Goal: Task Accomplishment & Management: Use online tool/utility

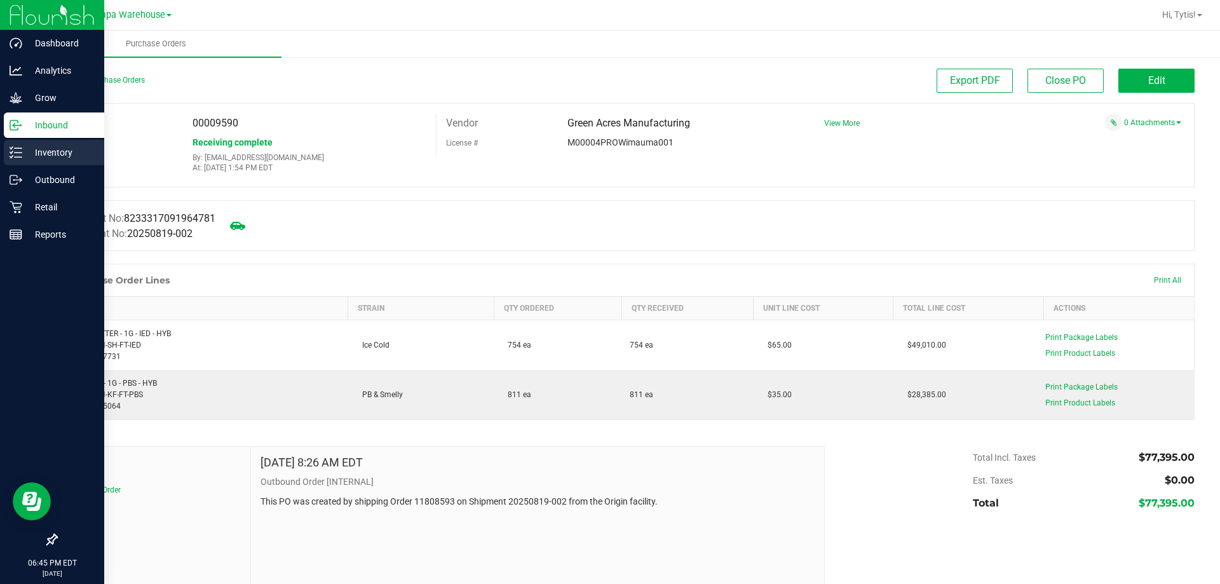
click at [26, 149] on p "Inventory" at bounding box center [60, 152] width 76 height 15
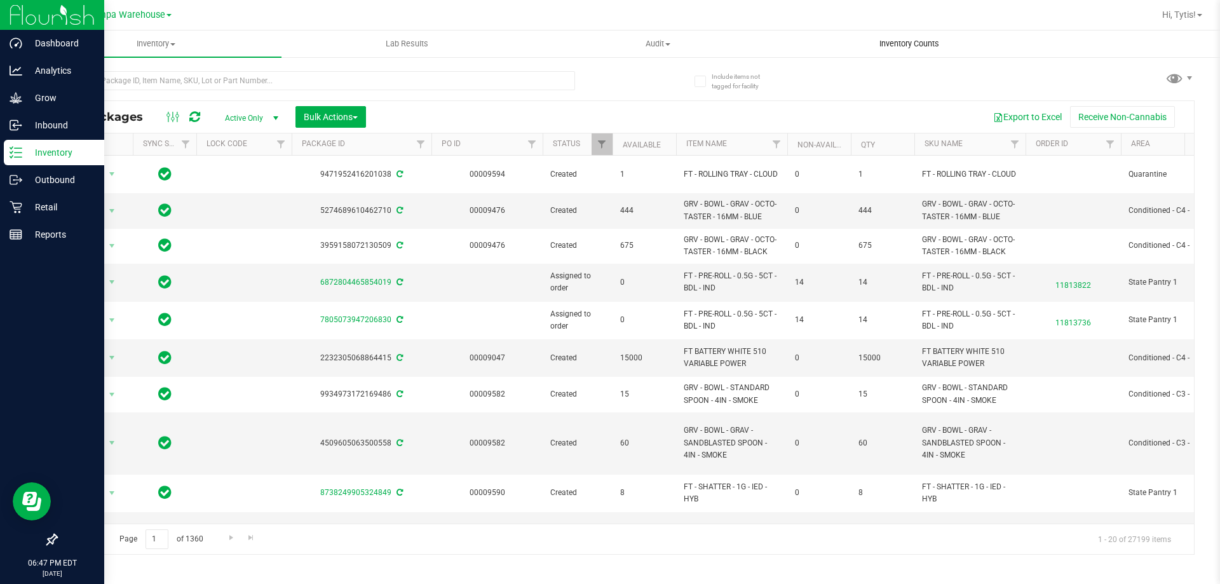
click at [901, 35] on uib-tab-heading "Inventory Counts" at bounding box center [909, 43] width 250 height 25
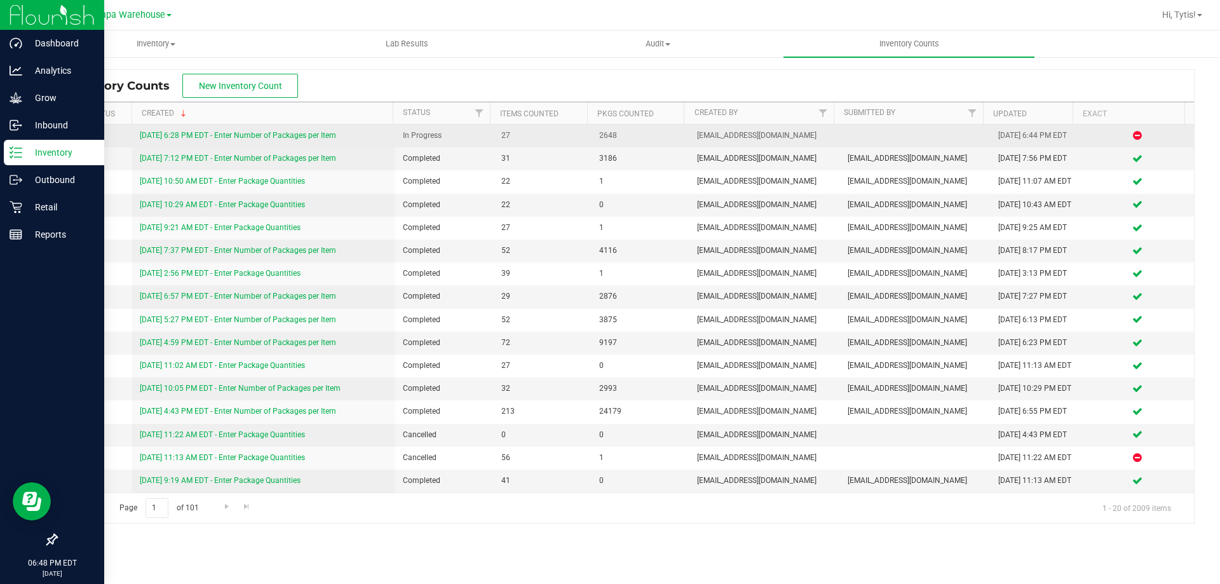
click at [198, 133] on link "[DATE] 6:28 PM EDT - Enter Number of Packages per Item" at bounding box center [238, 135] width 196 height 9
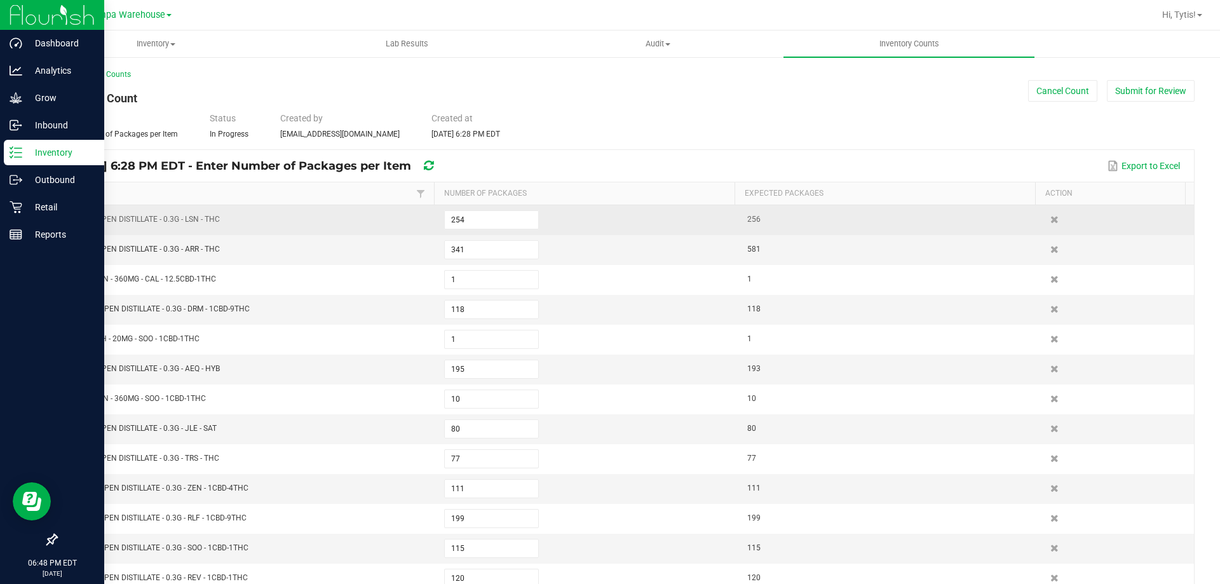
click at [536, 215] on td "254" at bounding box center [588, 220] width 303 height 30
click at [512, 215] on input "254" at bounding box center [491, 220] width 93 height 18
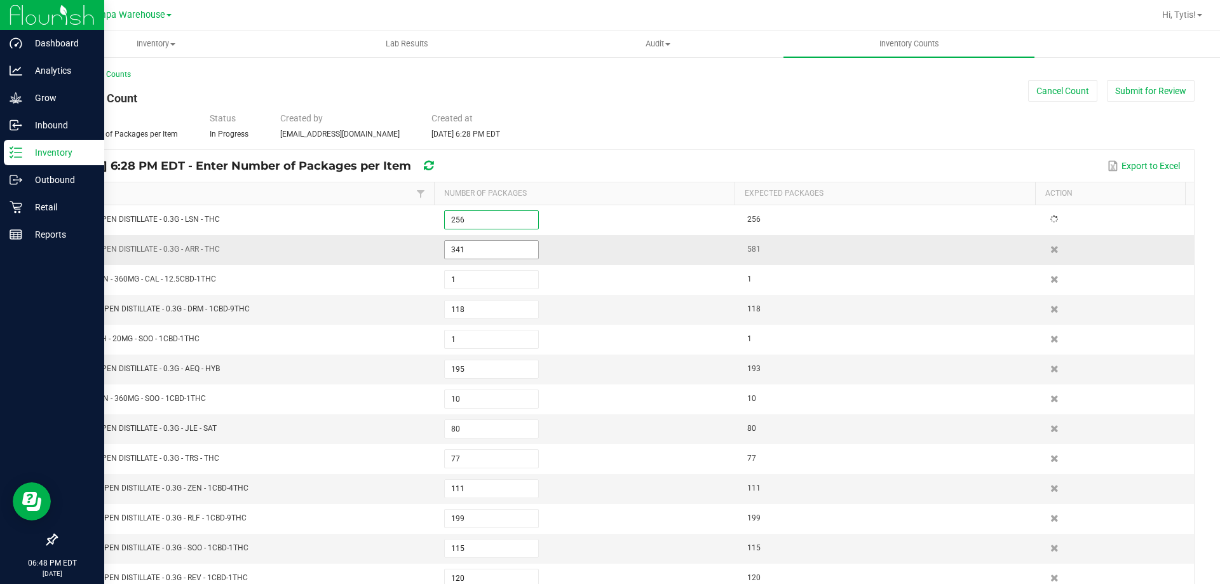
type input "1"
type input "88"
type input "117"
type input "70"
type input "35"
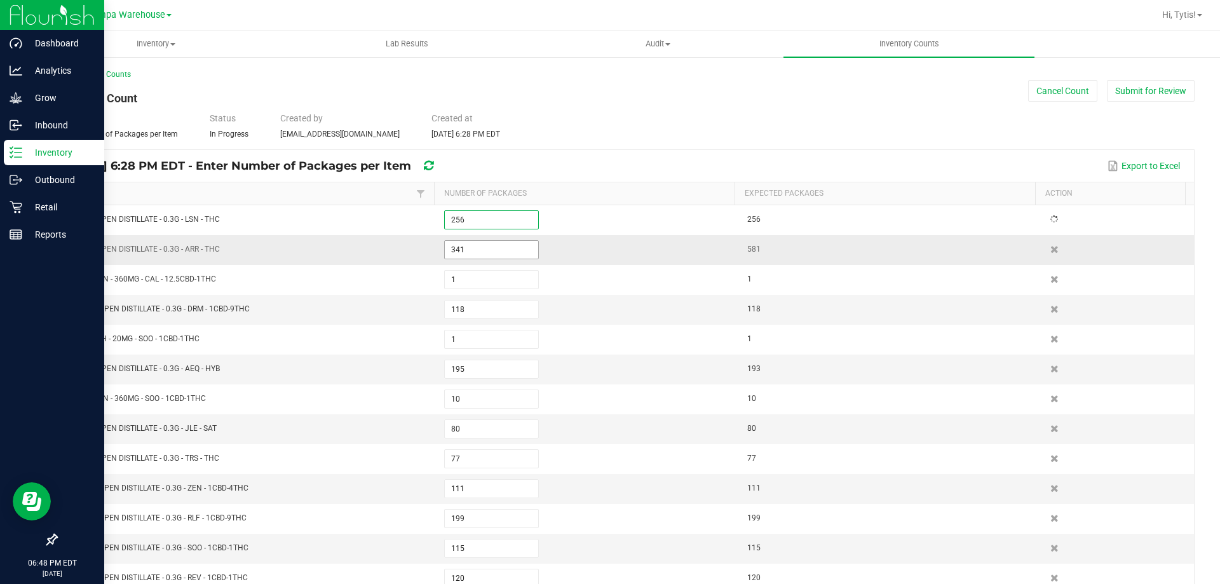
type input "176"
type input "6"
type input "14"
type input "181"
type input "6"
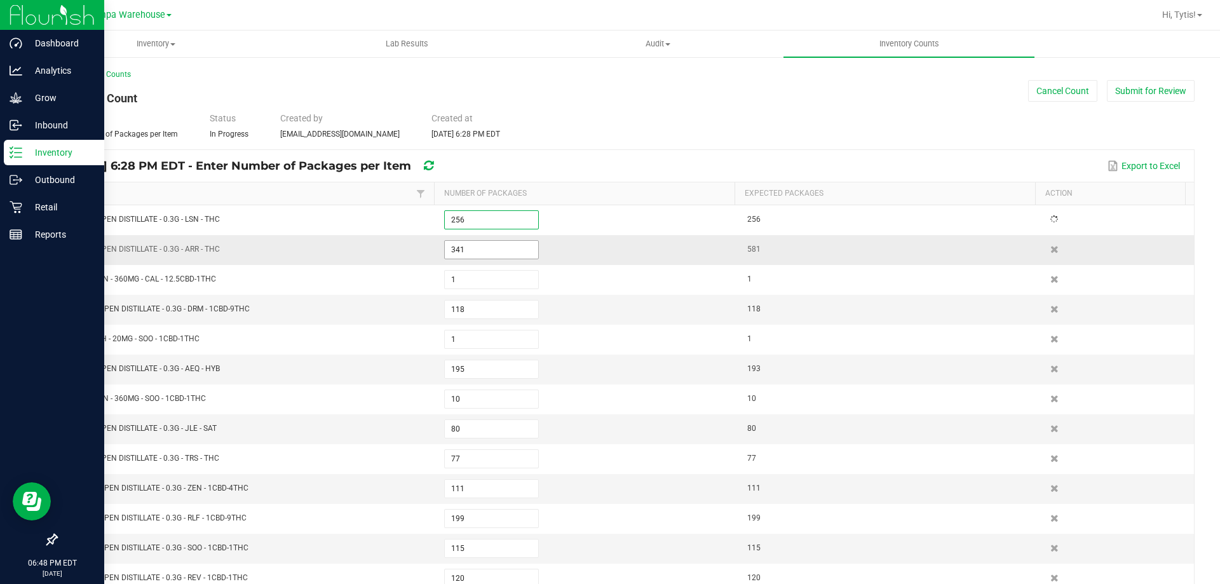
type input "248"
type input "1"
type input "82"
type input "256"
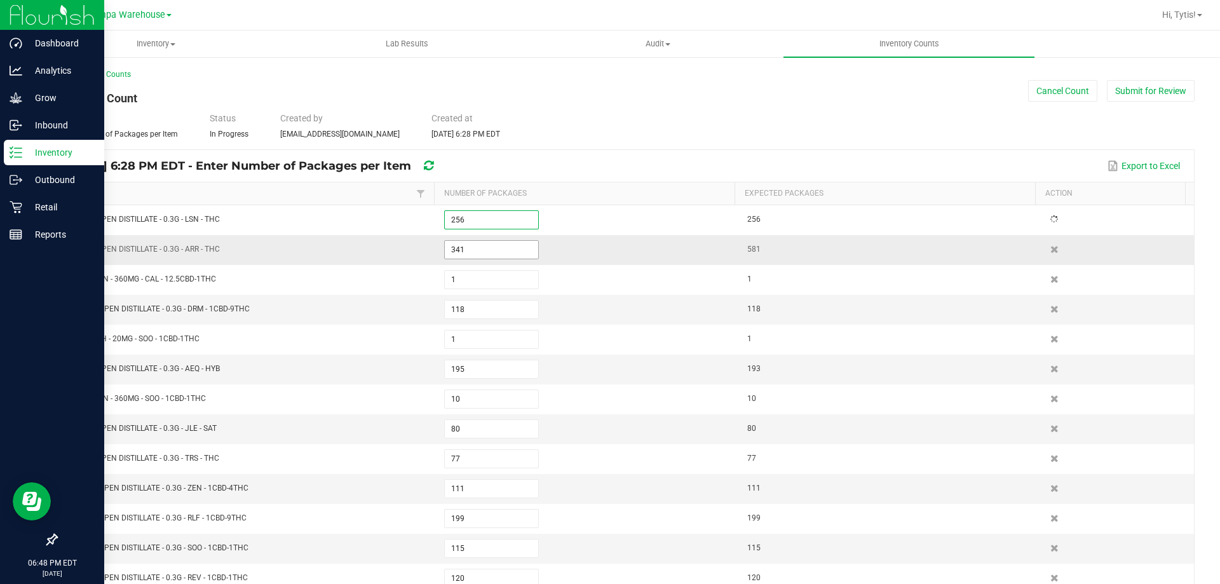
type input "120"
type input "115"
type input "199"
type input "111"
type input "77"
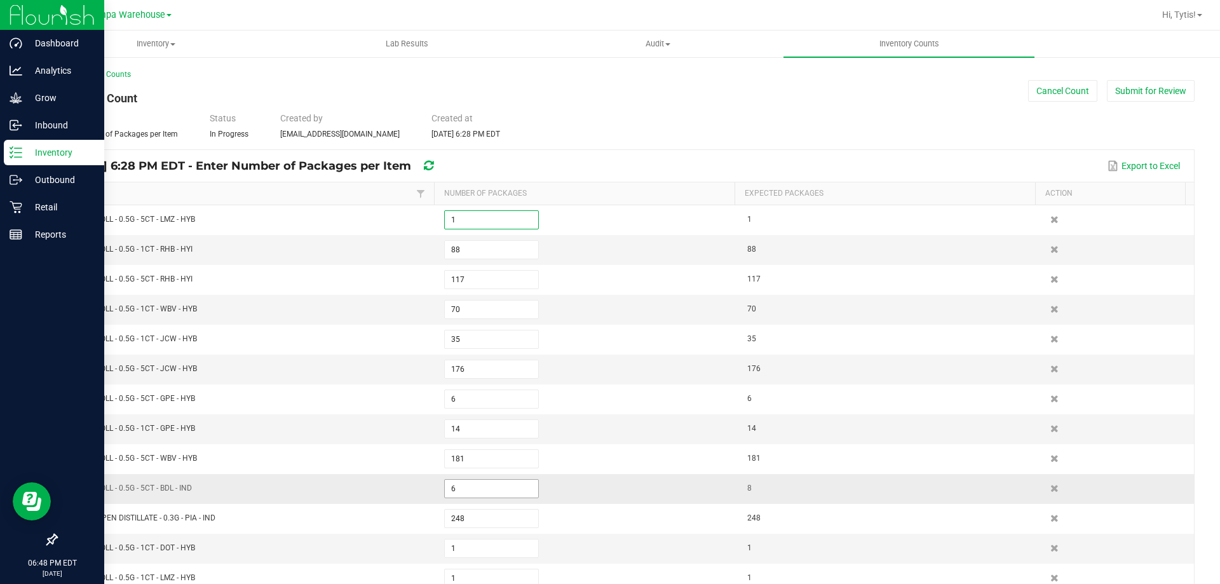
scroll to position [64, 0]
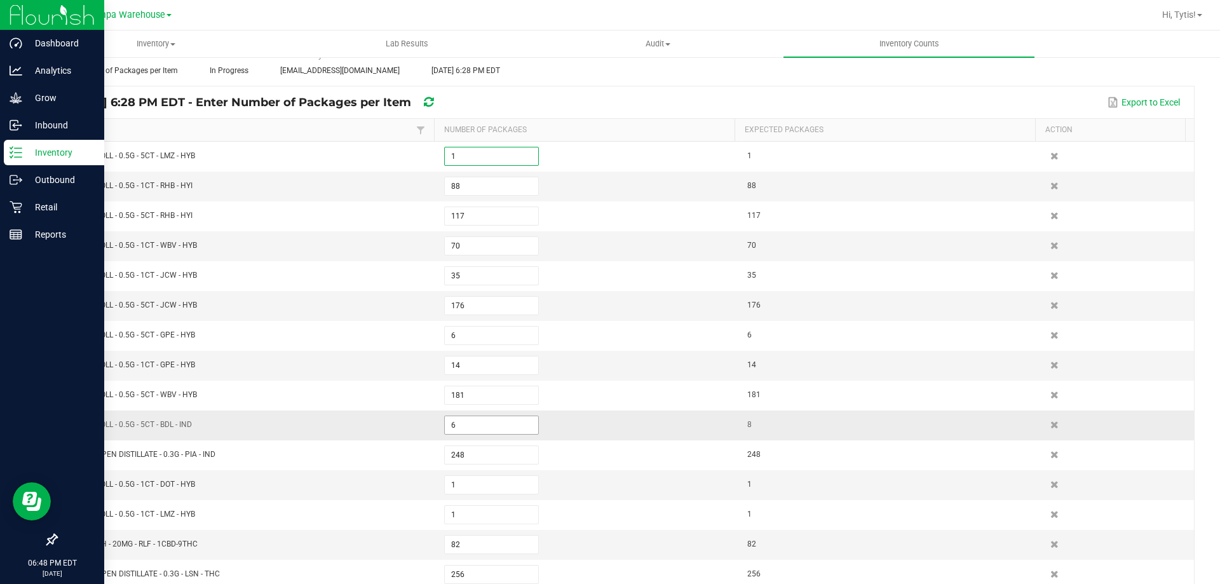
type input "1"
click at [463, 419] on input "6" at bounding box center [491, 425] width 93 height 18
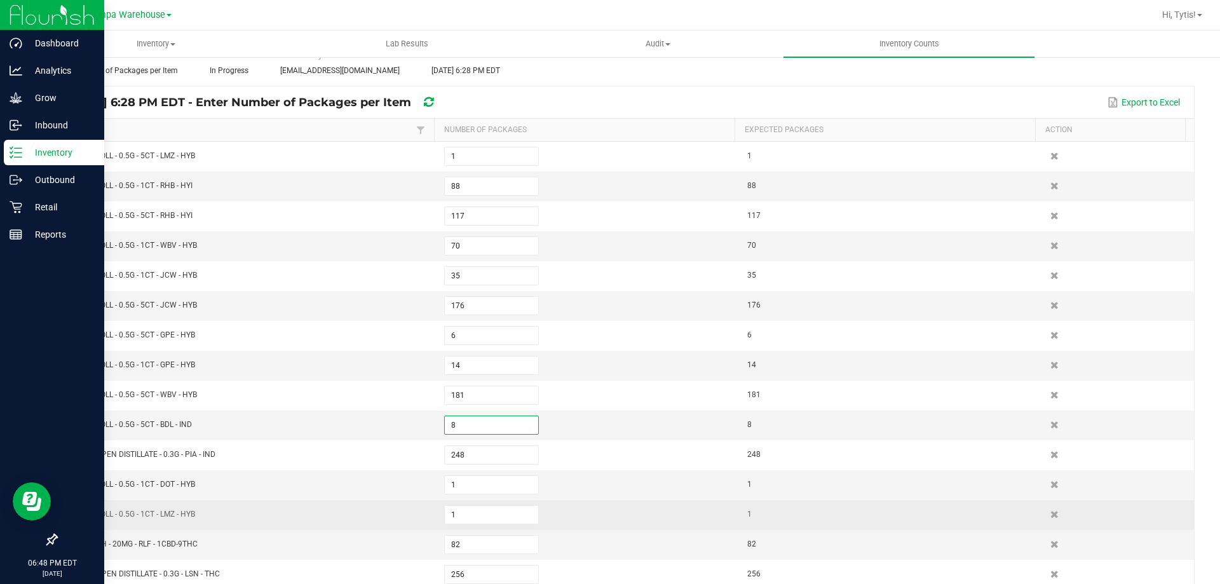
type input "8"
click at [419, 518] on td "FT - PRE-ROLL - 0.5G - 1CT - LMZ - HYB" at bounding box center [247, 515] width 379 height 30
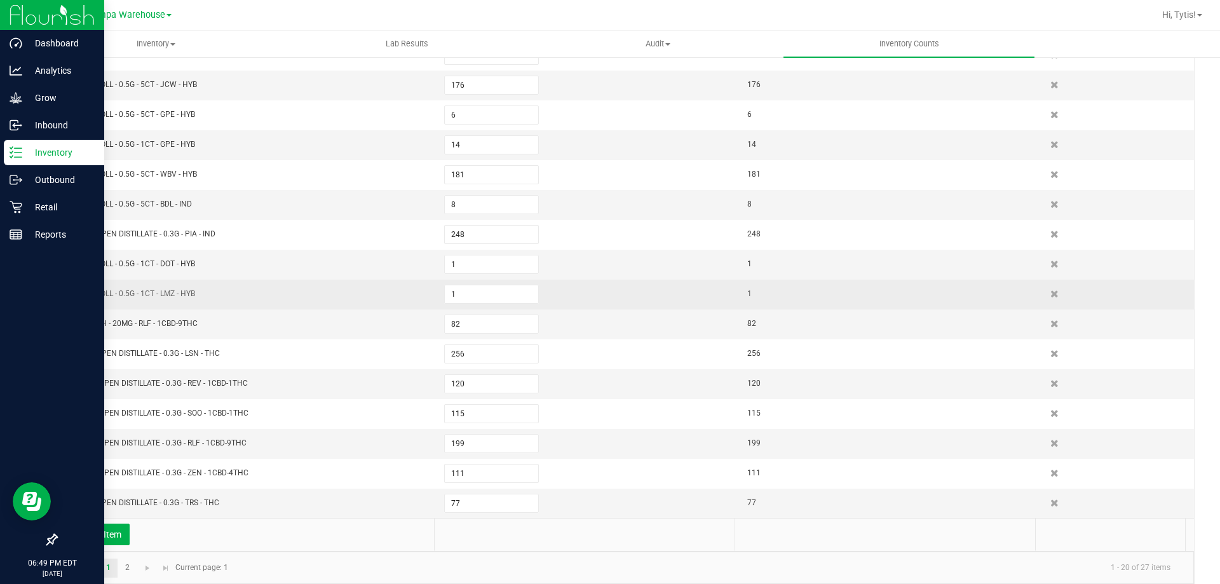
scroll to position [297, 0]
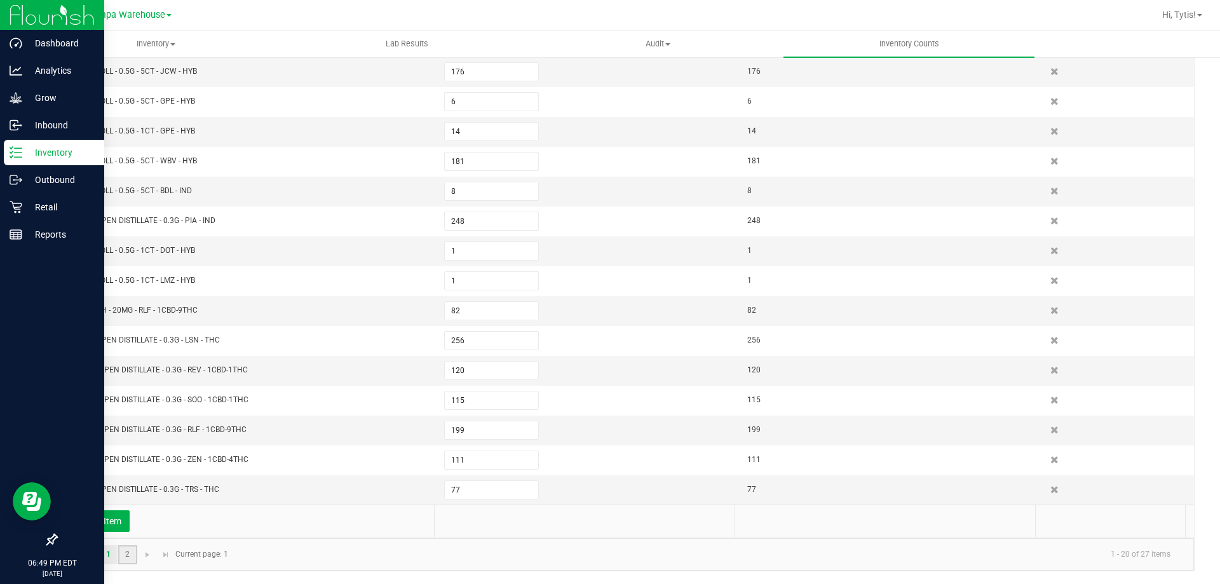
click at [126, 554] on link "2" at bounding box center [127, 554] width 18 height 19
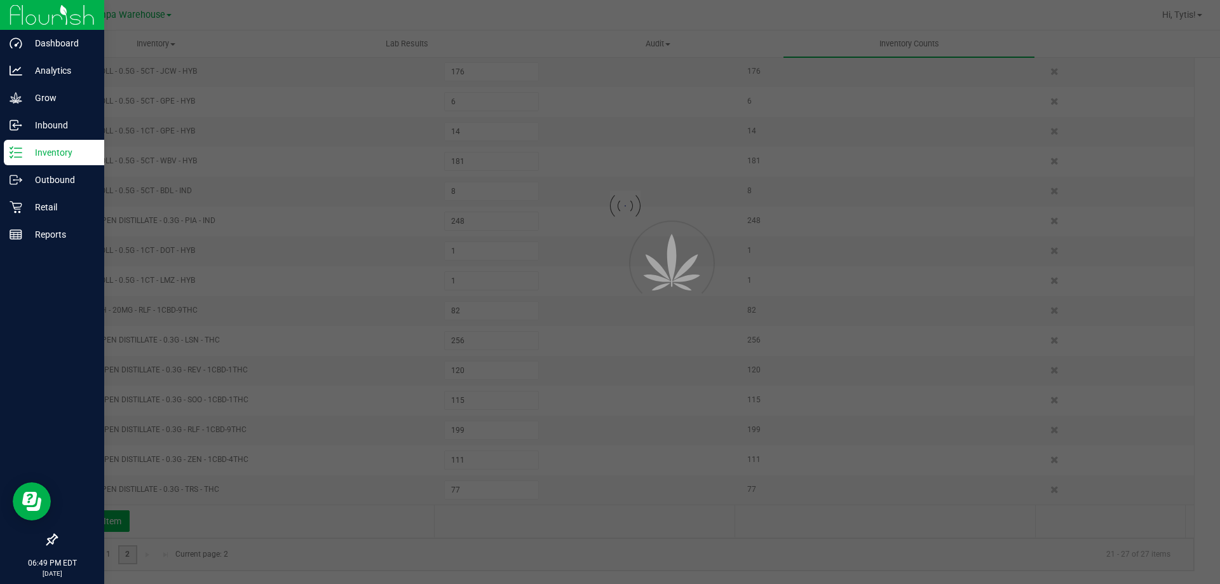
type input "80"
type input "10"
type input "195"
type input "1"
type input "118"
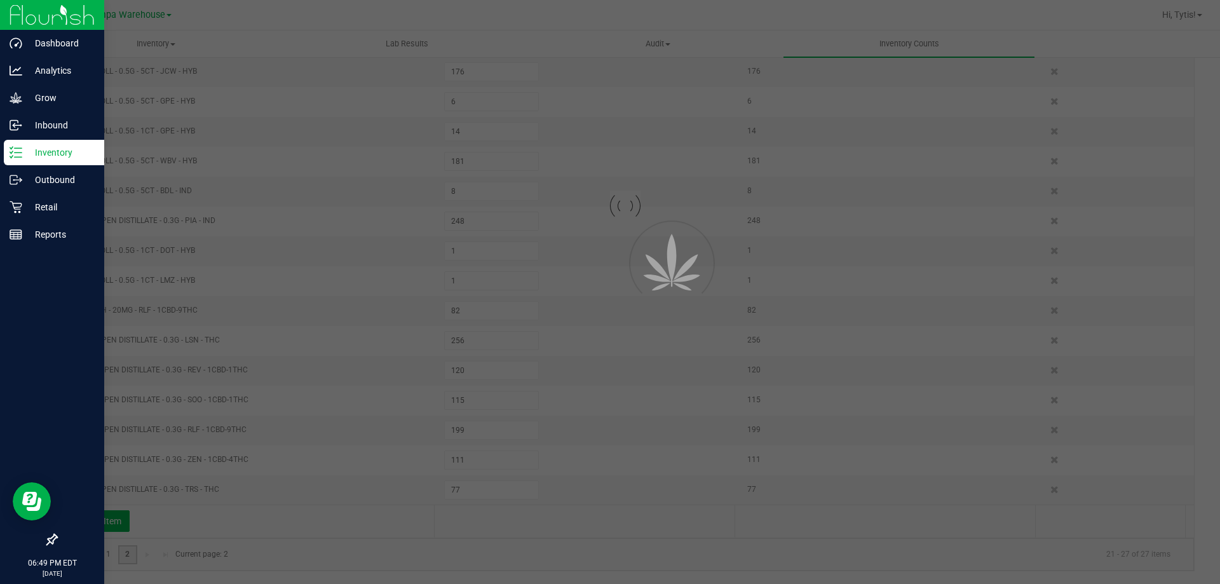
type input "1"
type input "341"
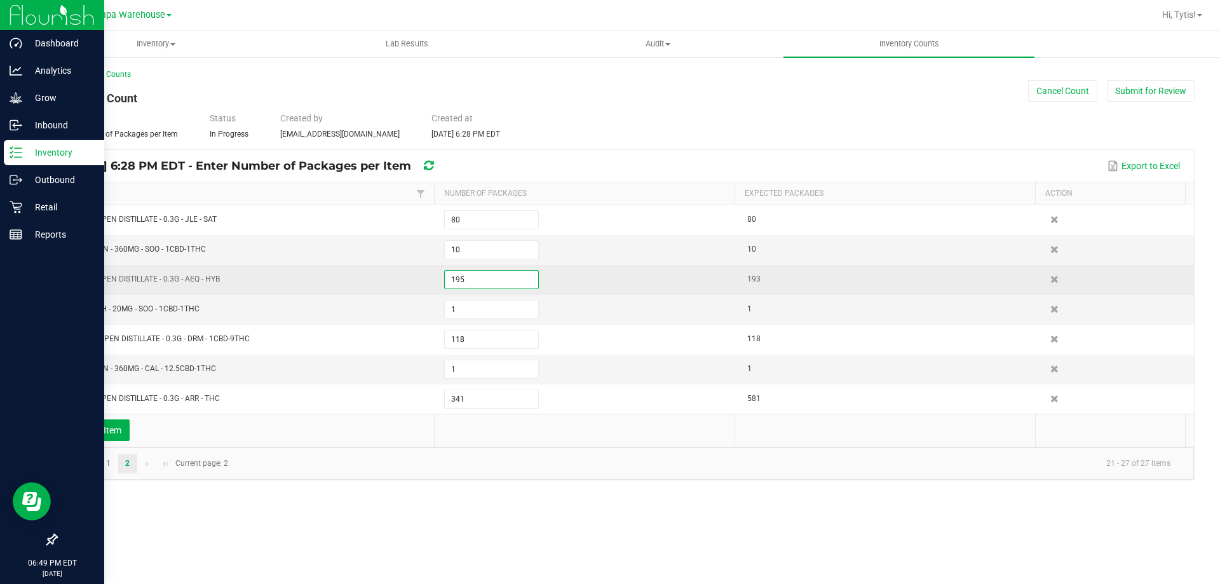
click at [470, 273] on input "195" at bounding box center [491, 280] width 93 height 18
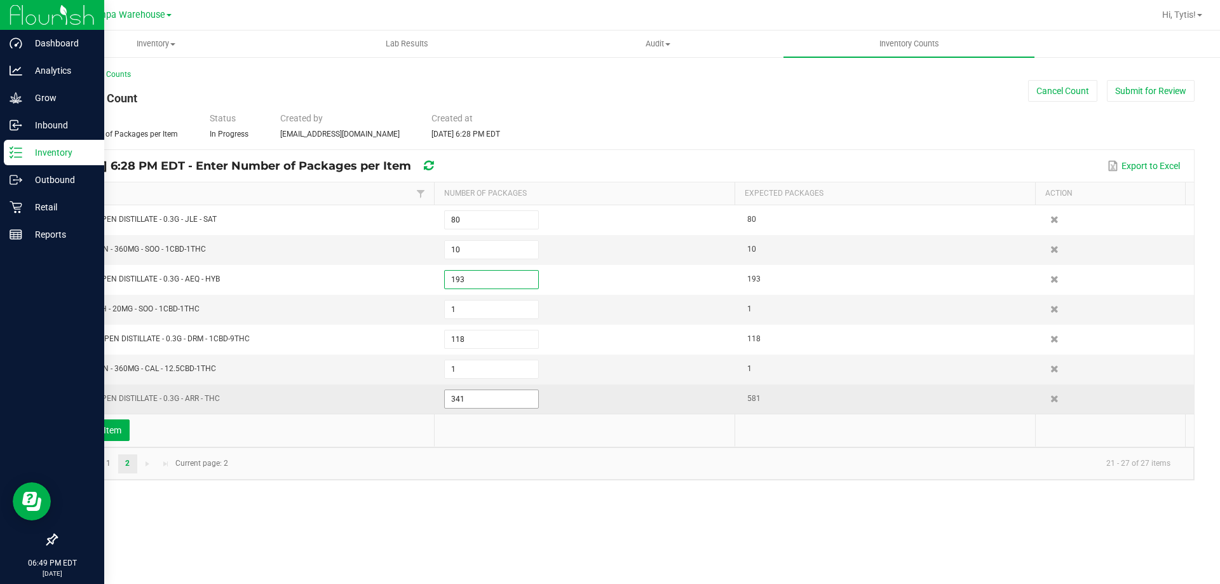
type input "193"
click at [497, 404] on input "341" at bounding box center [491, 399] width 93 height 18
drag, startPoint x: 482, startPoint y: 402, endPoint x: 425, endPoint y: 411, distance: 57.9
click at [480, 402] on input "581" at bounding box center [491, 399] width 93 height 18
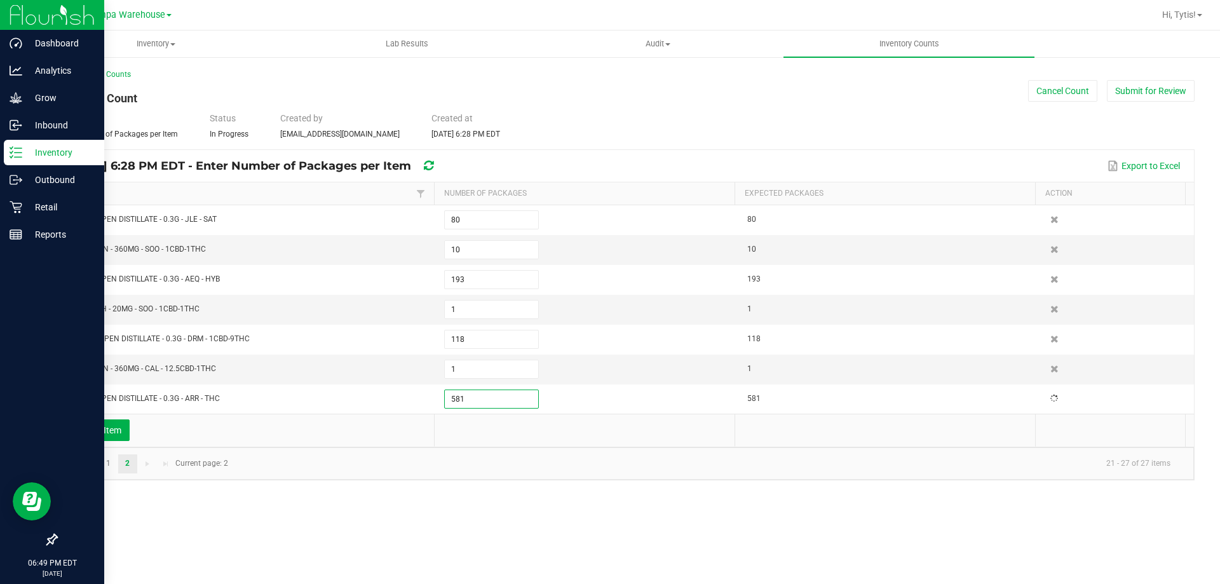
type input "581"
click at [398, 417] on td "Add an Item" at bounding box center [246, 430] width 376 height 32
click at [114, 468] on link "1" at bounding box center [108, 463] width 18 height 19
type input "1"
type input "88"
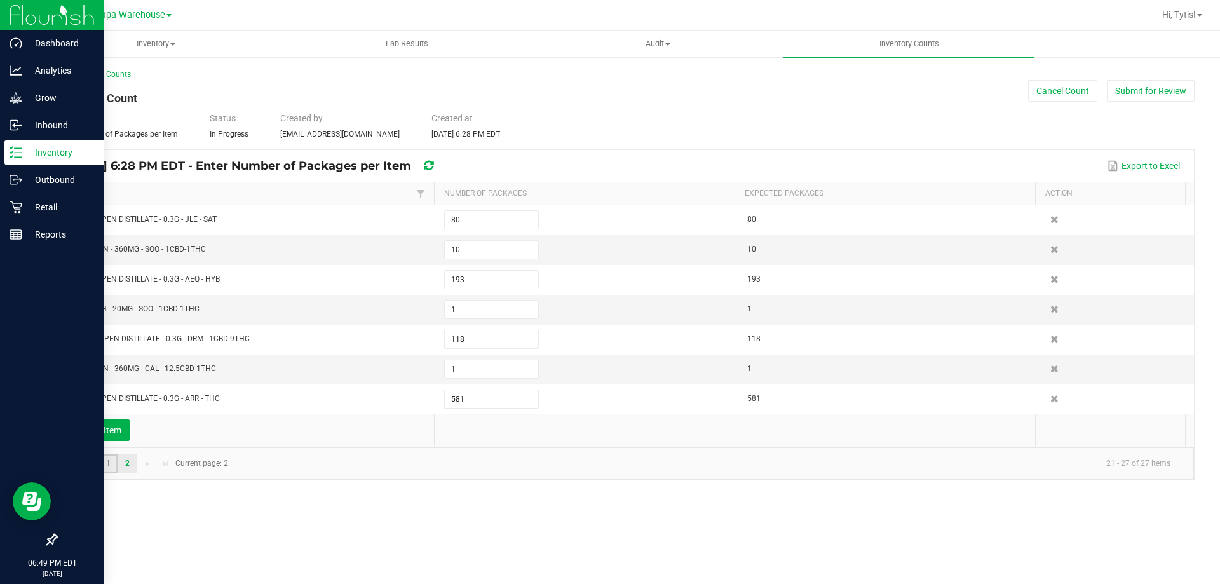
type input "117"
type input "70"
type input "35"
type input "176"
type input "6"
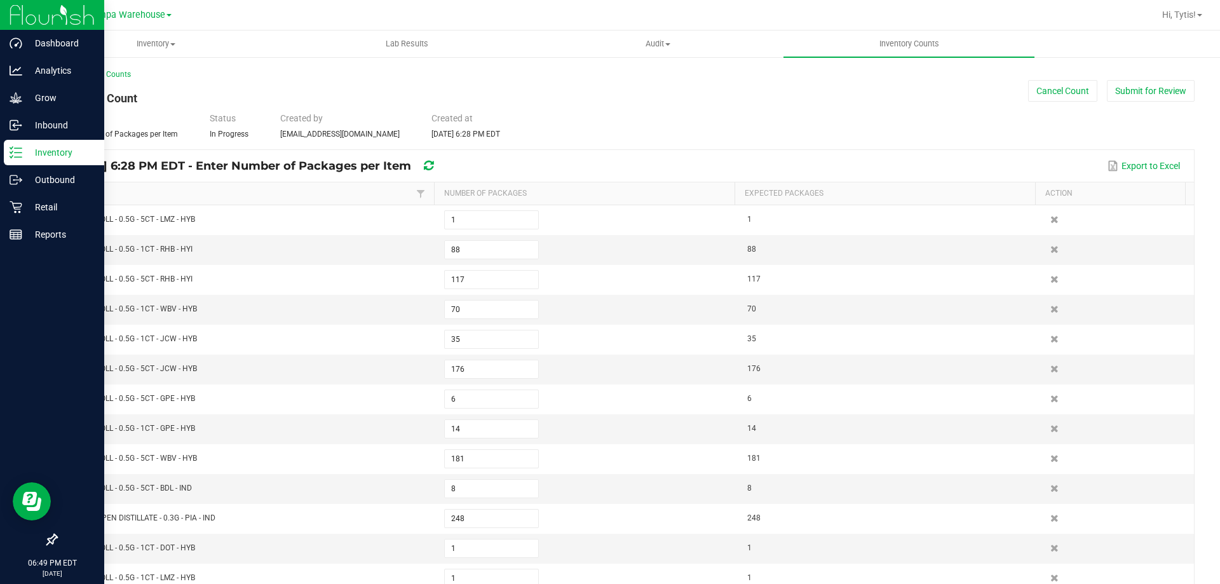
drag, startPoint x: 1122, startPoint y: 97, endPoint x: 1110, endPoint y: 116, distance: 23.1
click at [1112, 114] on div "< All Inventory Counts Inventory Count Cancel Count Submit for Review Type Ente…" at bounding box center [625, 469] width 1139 height 800
drag, startPoint x: 1147, startPoint y: 98, endPoint x: 1138, endPoint y: 112, distance: 17.1
click at [1139, 112] on div "< All Inventory Counts Inventory Count Cancel Count Submit for Review Type Ente…" at bounding box center [625, 469] width 1139 height 800
click at [1135, 92] on button "Submit for Review" at bounding box center [1151, 91] width 88 height 22
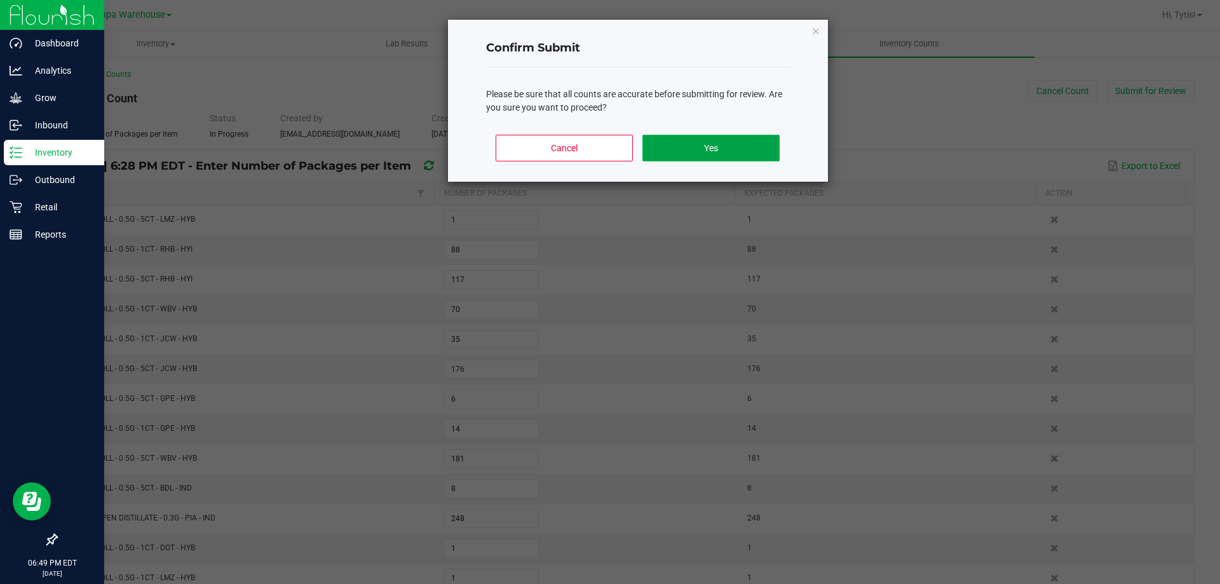
click at [643, 149] on button "Yes" at bounding box center [711, 148] width 137 height 27
